Goal: Task Accomplishment & Management: Use online tool/utility

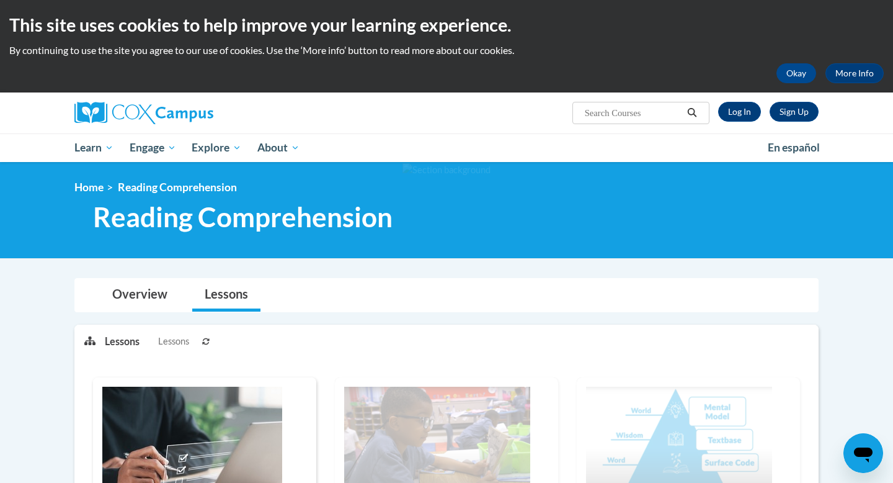
click at [859, 241] on div at bounding box center [446, 210] width 893 height 96
click at [749, 109] on link "Log In" at bounding box center [739, 112] width 43 height 20
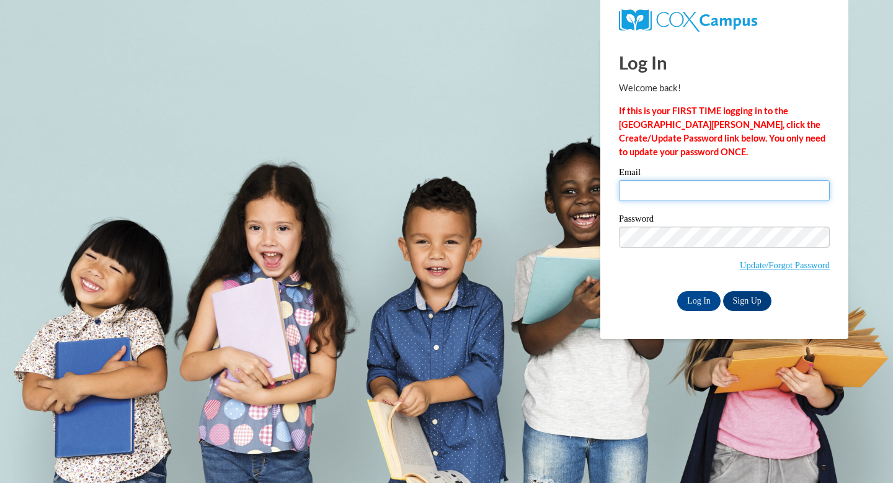
click at [692, 195] on input "Email" at bounding box center [724, 190] width 211 height 21
type input "[EMAIL_ADDRESS][DOMAIN_NAME]"
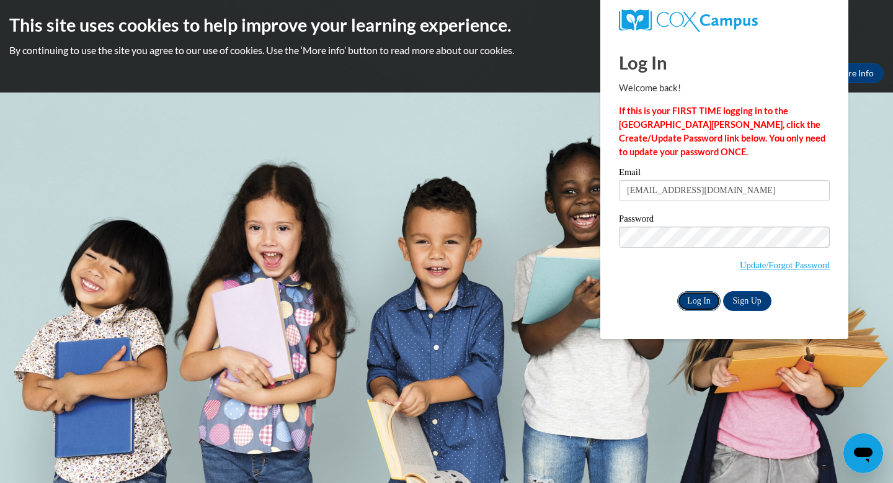
click at [704, 300] on input "Log In" at bounding box center [698, 301] width 43 height 20
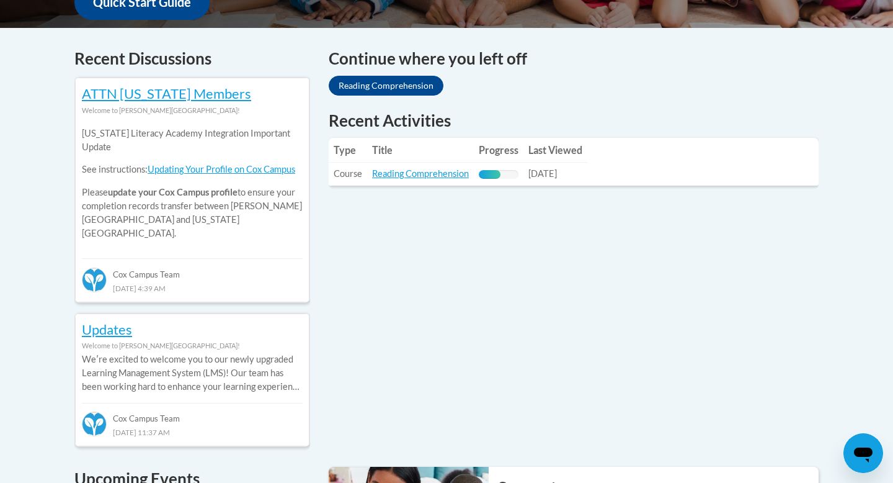
scroll to position [501, 0]
click at [447, 169] on link "Reading Comprehension" at bounding box center [420, 172] width 97 height 11
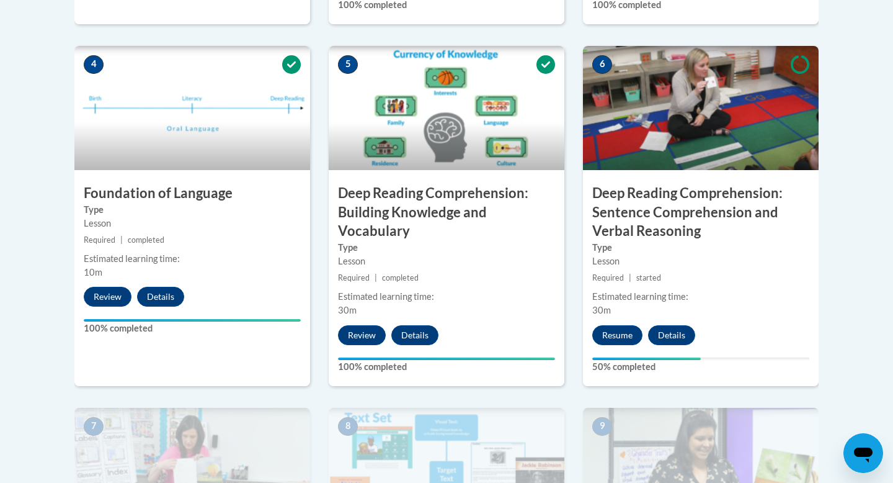
scroll to position [780, 0]
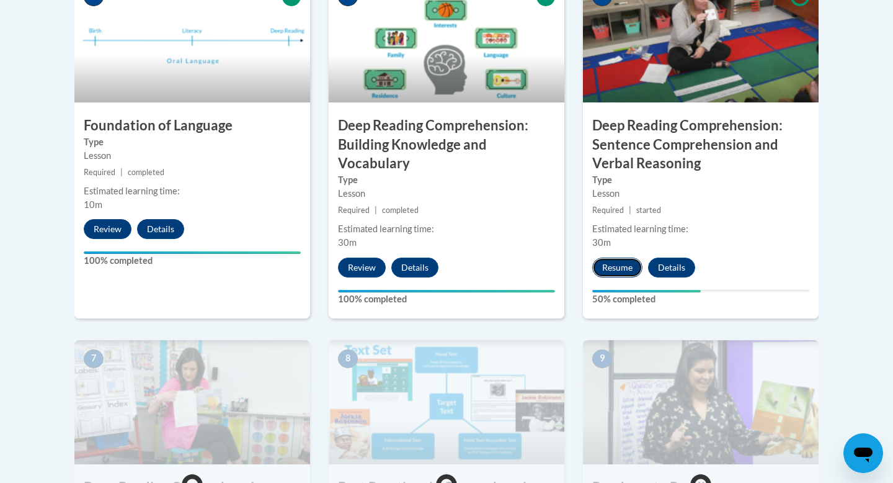
click at [621, 257] on button "Resume" at bounding box center [617, 267] width 50 height 20
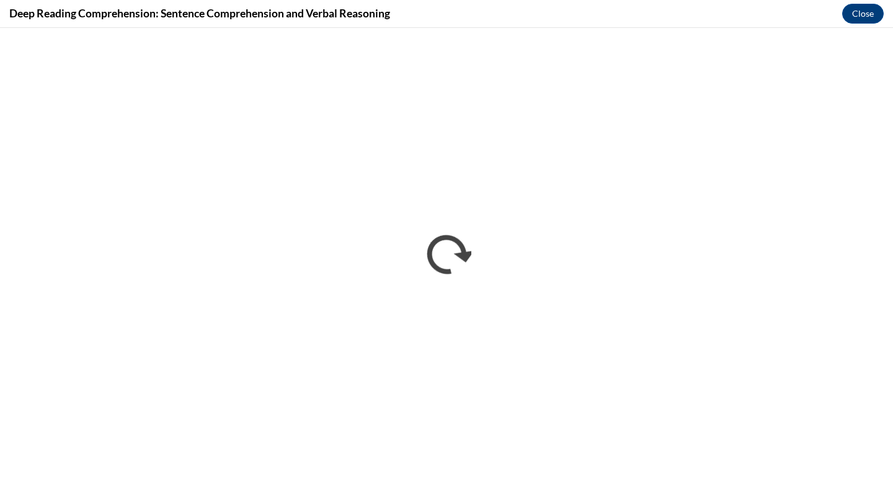
scroll to position [0, 0]
